Goal: Task Accomplishment & Management: Manage account settings

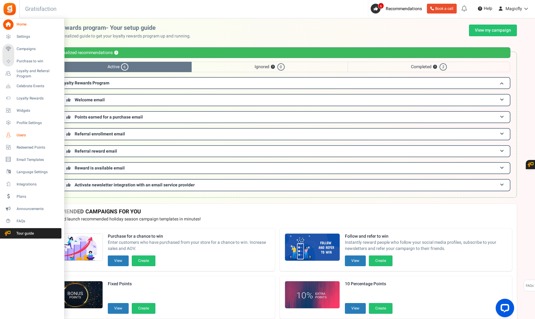
click at [23, 137] on span "Users" at bounding box center [38, 135] width 43 height 5
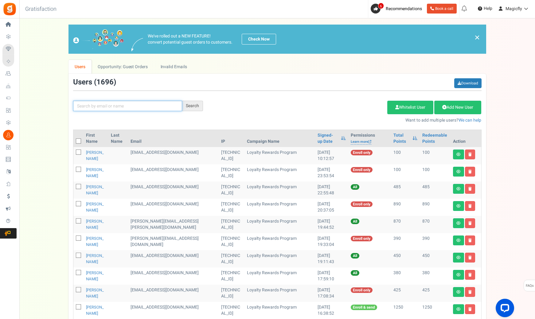
click at [139, 109] on input "text" at bounding box center [127, 106] width 109 height 10
paste input "[PERSON_NAME]"
type input "[PERSON_NAME]"
click at [190, 109] on div "Search" at bounding box center [192, 106] width 21 height 10
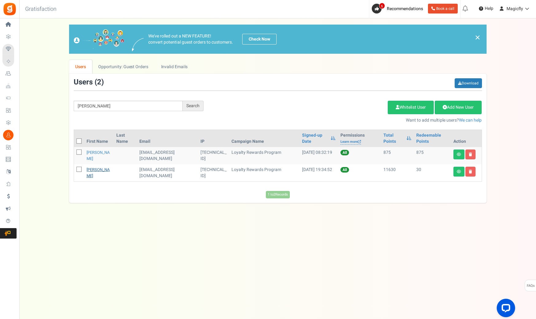
click at [97, 177] on link "[PERSON_NAME]" at bounding box center [98, 173] width 23 height 12
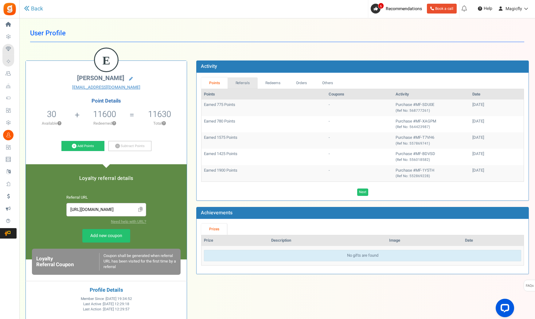
click at [245, 87] on link "Referrals" at bounding box center [243, 82] width 30 height 11
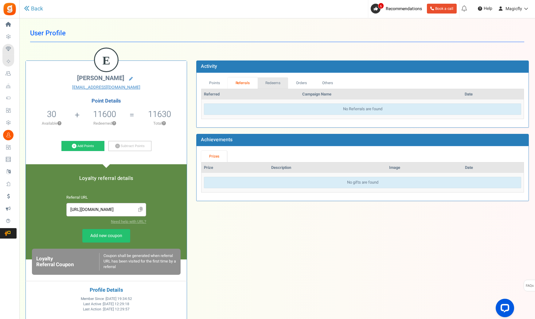
click at [268, 84] on link "Redeems" at bounding box center [273, 82] width 31 height 11
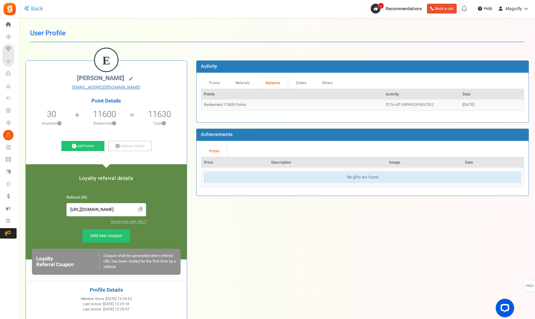
click at [383, 105] on td "$116 off GRPAYDFHGUTA2" at bounding box center [421, 105] width 77 height 11
copy tr "$116 off GRPAYDFHGUTA2"
click at [347, 116] on div "Loading..." at bounding box center [363, 115] width 332 height 3
